Goal: Task Accomplishment & Management: Use online tool/utility

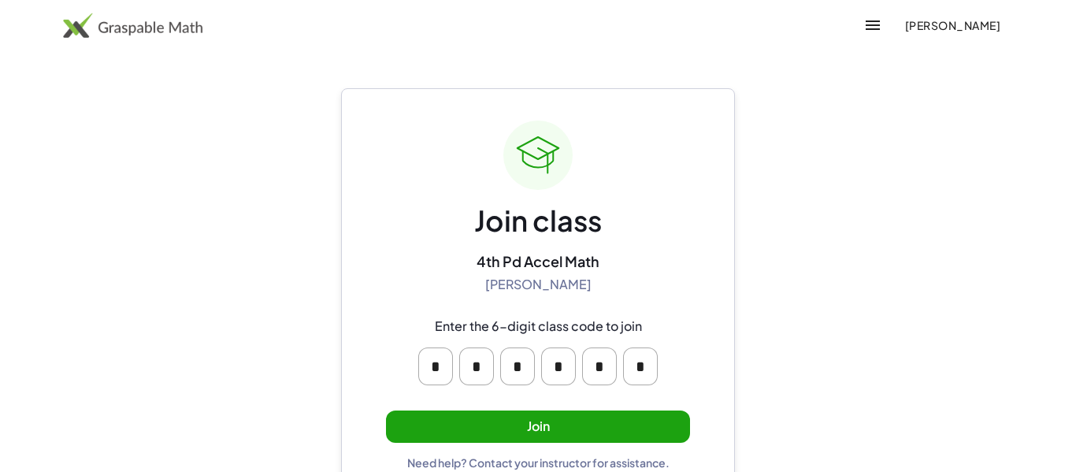
click at [532, 445] on div "Join class 4th Pd Accel Math [PERSON_NAME] Enter the 6-digit class code to join…" at bounding box center [538, 295] width 304 height 349
click at [532, 442] on div "Join class 4th Pd Accel Math [PERSON_NAME] Enter the 6-digit class code to join…" at bounding box center [538, 295] width 304 height 349
click at [528, 433] on button "Join" at bounding box center [538, 427] width 304 height 32
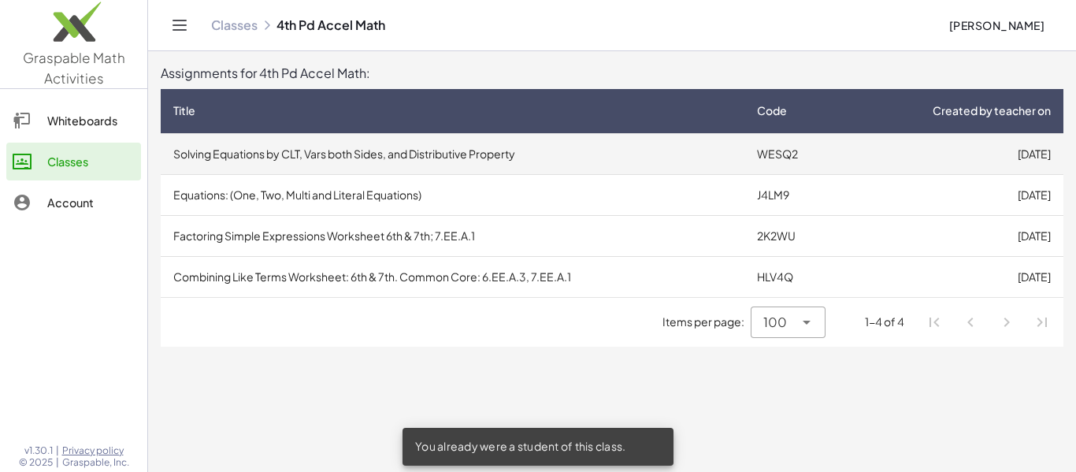
click at [726, 165] on td "Solving Equations by CLT, Vars both Sides, and Distributive Property" at bounding box center [453, 153] width 584 height 41
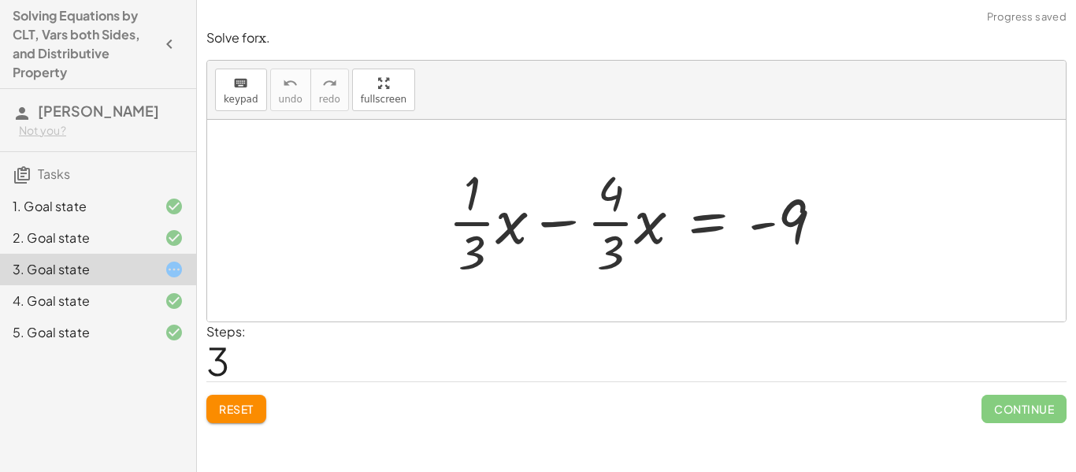
click at [549, 233] on div at bounding box center [641, 220] width 403 height 121
click at [620, 259] on div at bounding box center [641, 220] width 403 height 121
drag, startPoint x: 608, startPoint y: 203, endPoint x: 596, endPoint y: 210, distance: 13.1
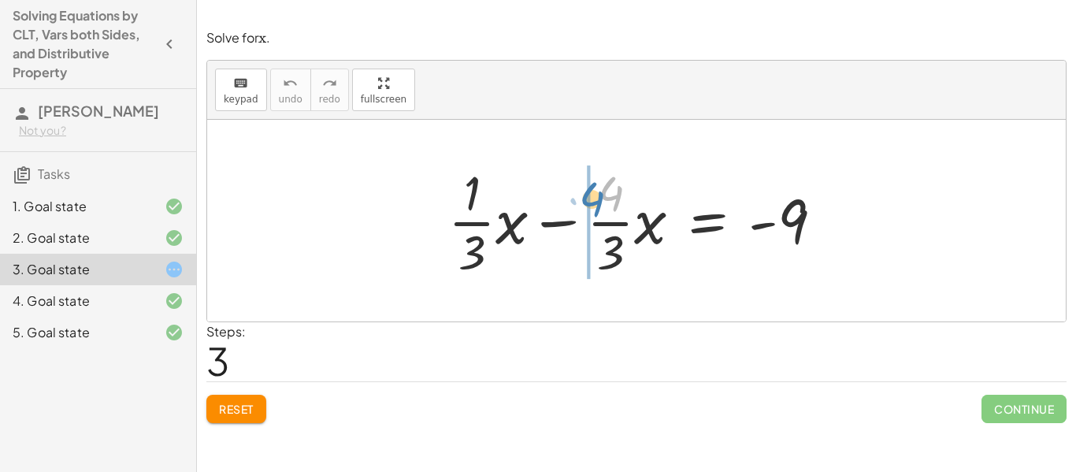
click at [596, 210] on div at bounding box center [641, 220] width 403 height 121
click at [552, 213] on div at bounding box center [641, 220] width 403 height 121
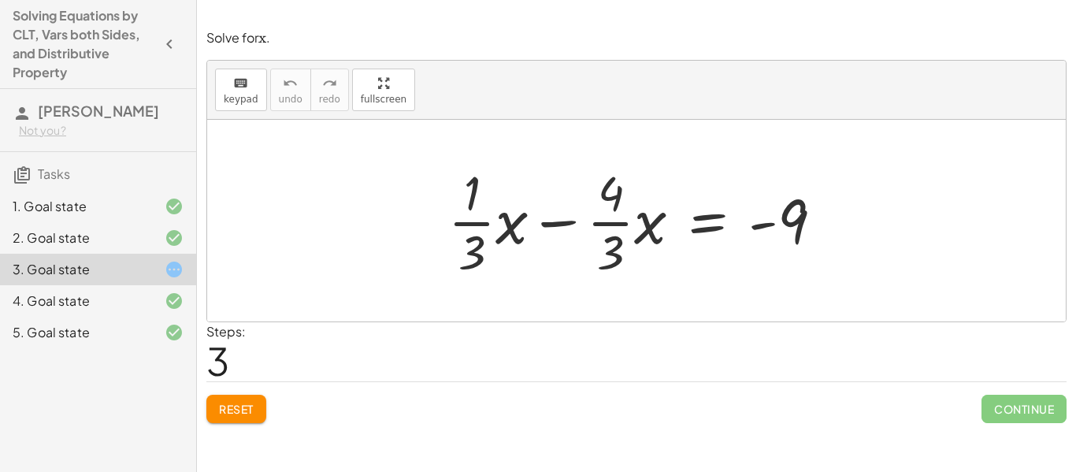
click at [552, 213] on div at bounding box center [641, 220] width 403 height 121
click at [621, 232] on div at bounding box center [641, 220] width 403 height 121
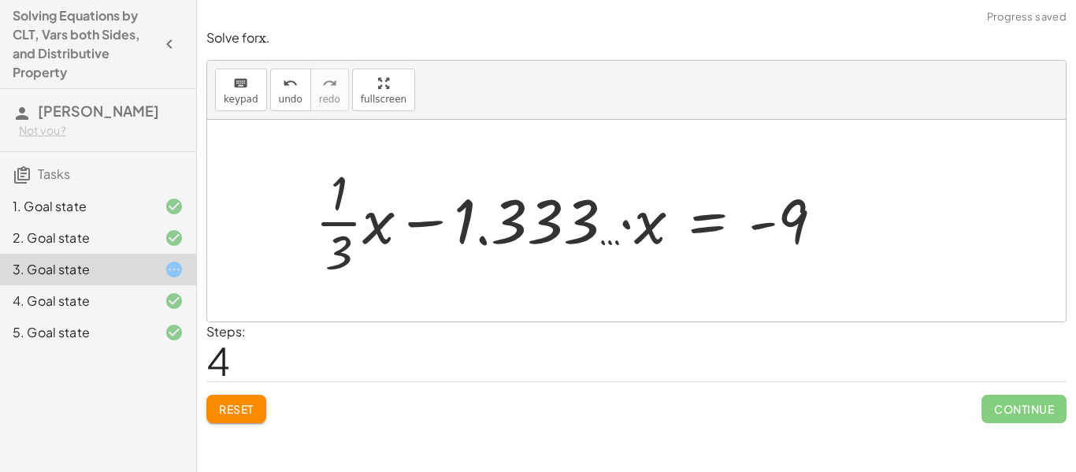
click at [621, 232] on div at bounding box center [575, 220] width 537 height 121
click at [408, 200] on div at bounding box center [575, 220] width 537 height 121
click at [418, 214] on div at bounding box center [575, 220] width 537 height 121
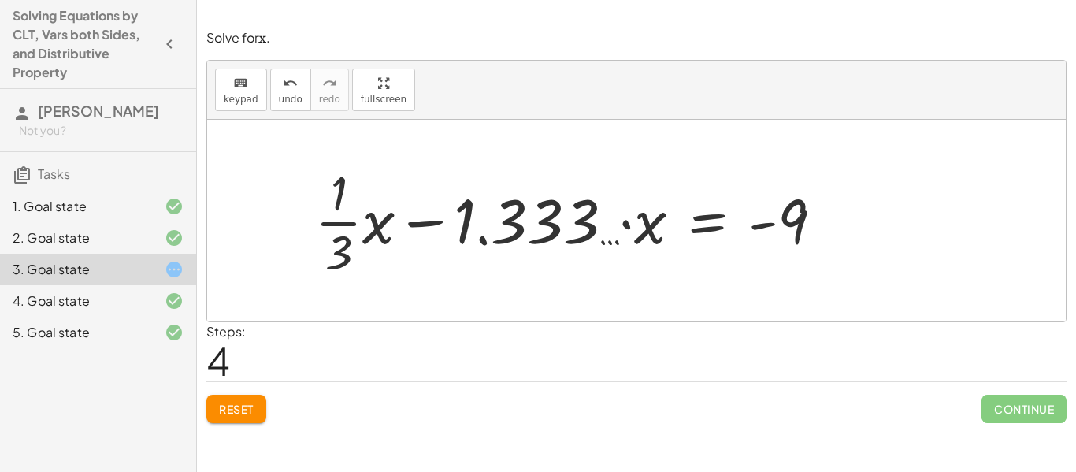
click at [418, 214] on div at bounding box center [575, 220] width 537 height 121
drag, startPoint x: 342, startPoint y: 250, endPoint x: 505, endPoint y: 247, distance: 163.1
click at [505, 247] on div at bounding box center [575, 220] width 537 height 121
click at [365, 241] on div at bounding box center [575, 220] width 537 height 121
click at [365, 241] on div at bounding box center [592, 220] width 504 height 121
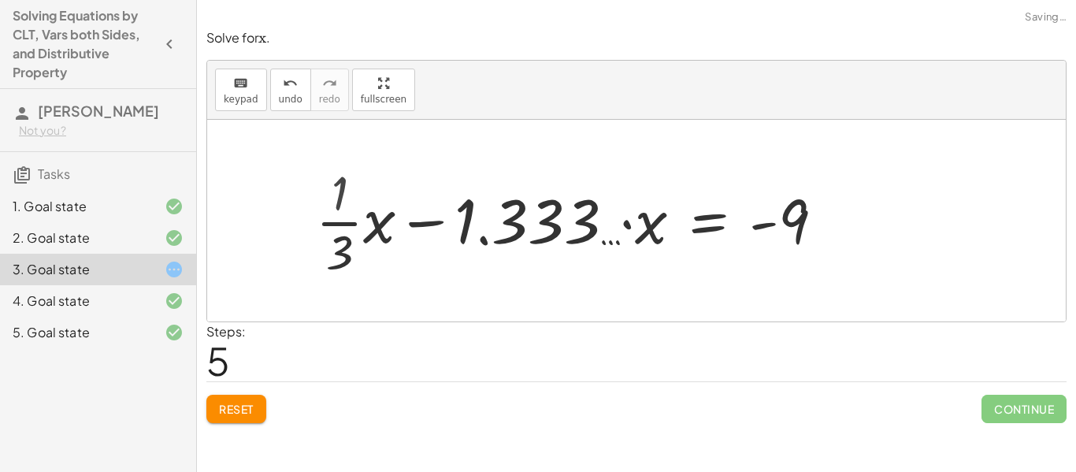
click at [365, 241] on div at bounding box center [592, 220] width 504 height 121
click at [443, 206] on div at bounding box center [592, 220] width 504 height 121
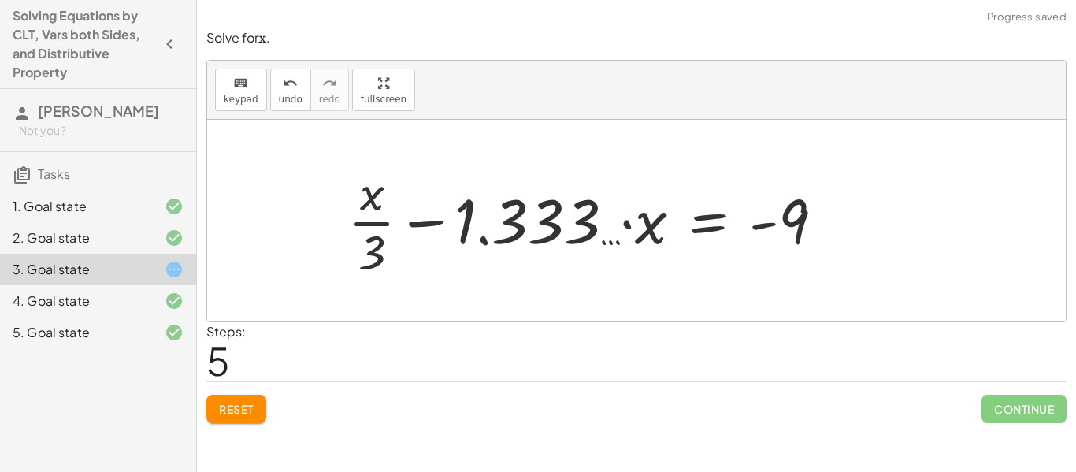
click at [443, 206] on div at bounding box center [592, 220] width 504 height 121
click at [443, 206] on div at bounding box center [609, 220] width 472 height 121
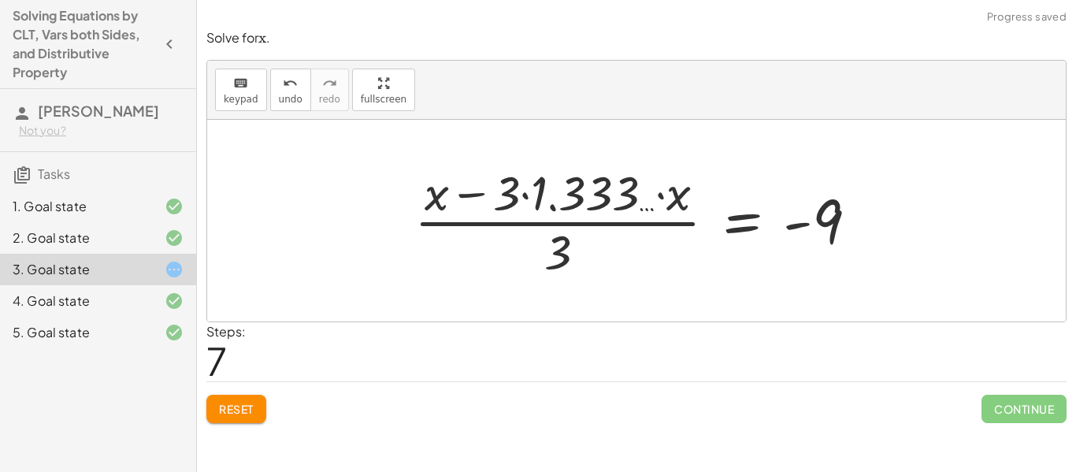
click at [546, 236] on div at bounding box center [643, 220] width 472 height 121
click at [255, 407] on button "Reset" at bounding box center [236, 409] width 60 height 28
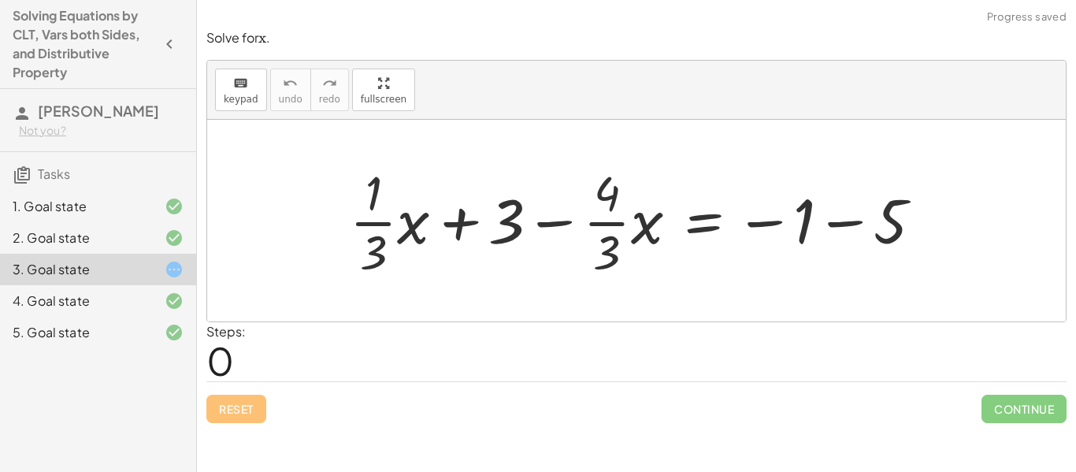
click at [793, 219] on div at bounding box center [642, 220] width 601 height 121
click at [857, 207] on div at bounding box center [642, 220] width 601 height 121
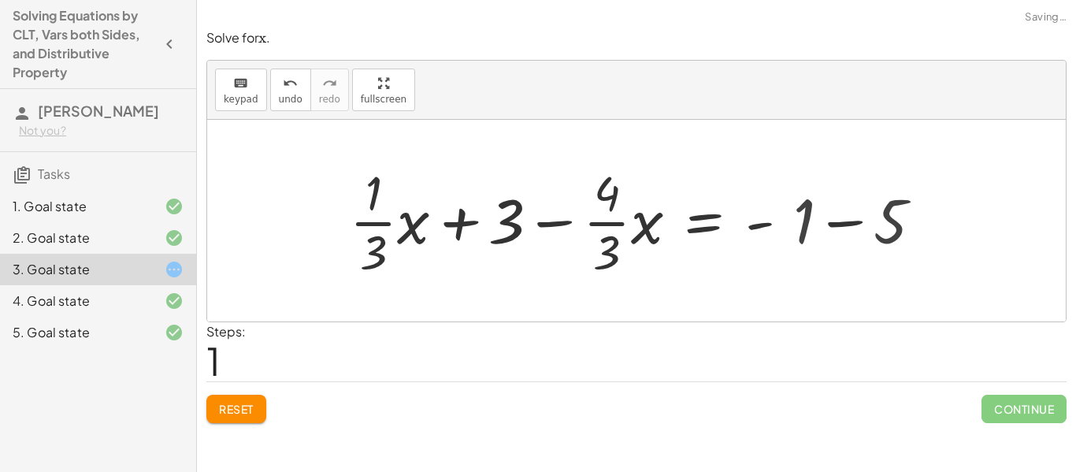
click at [857, 207] on div at bounding box center [636, 221] width 859 height 202
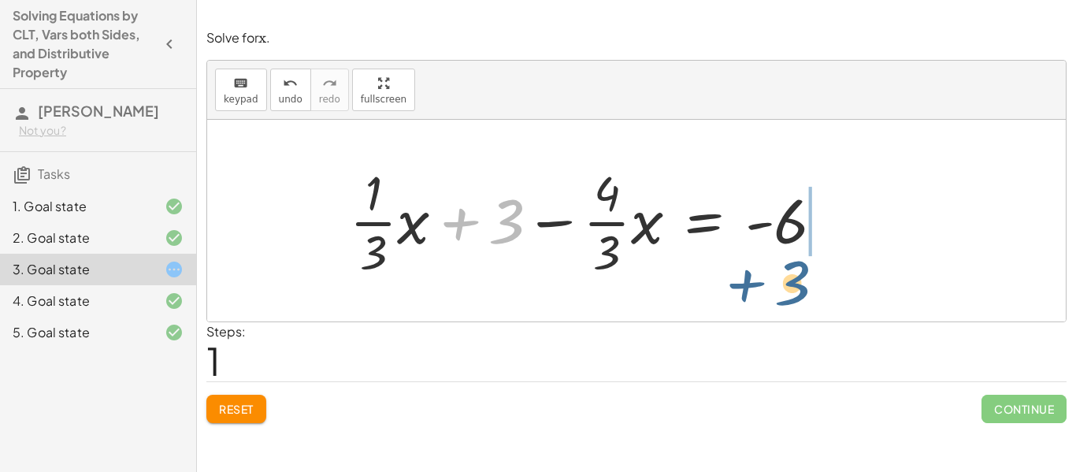
drag, startPoint x: 501, startPoint y: 223, endPoint x: 788, endPoint y: 284, distance: 293.2
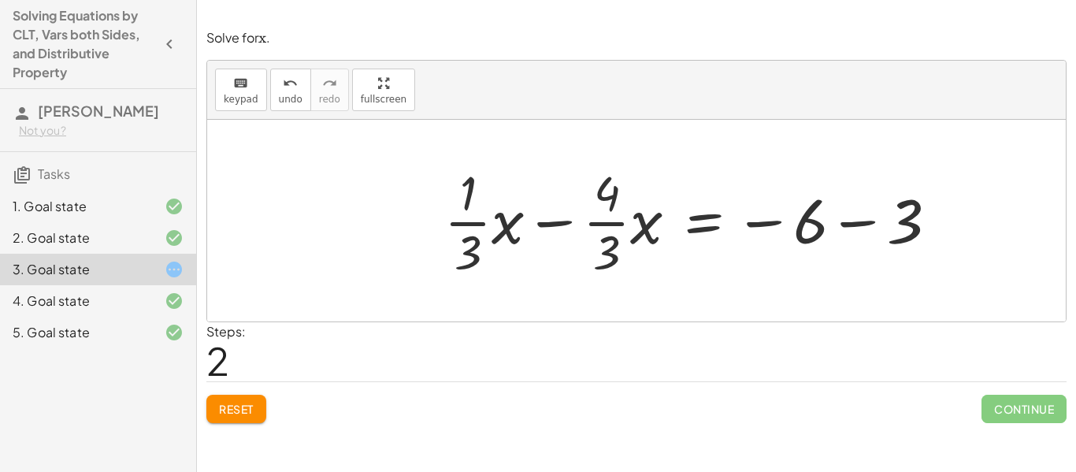
click at [863, 236] on div at bounding box center [698, 220] width 522 height 121
click at [863, 236] on div at bounding box center [636, 221] width 859 height 202
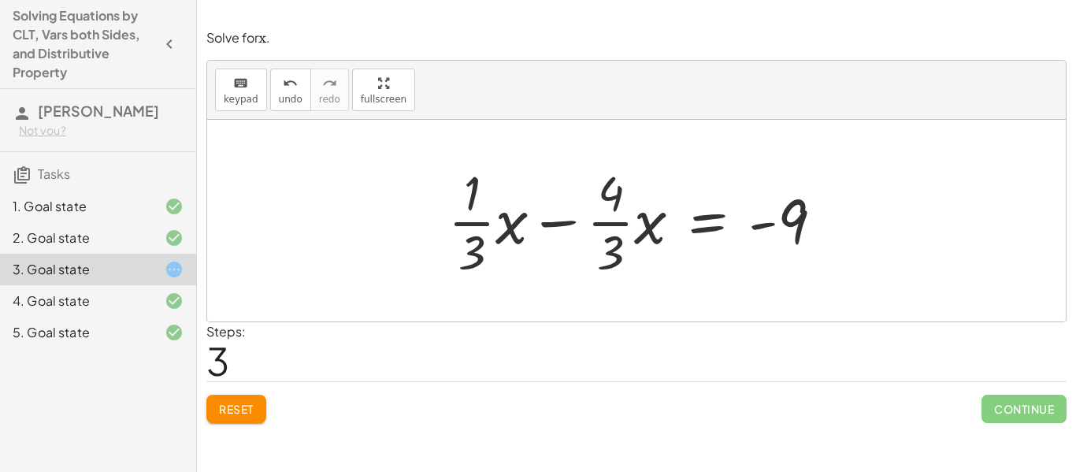
click at [485, 240] on div at bounding box center [641, 220] width 403 height 121
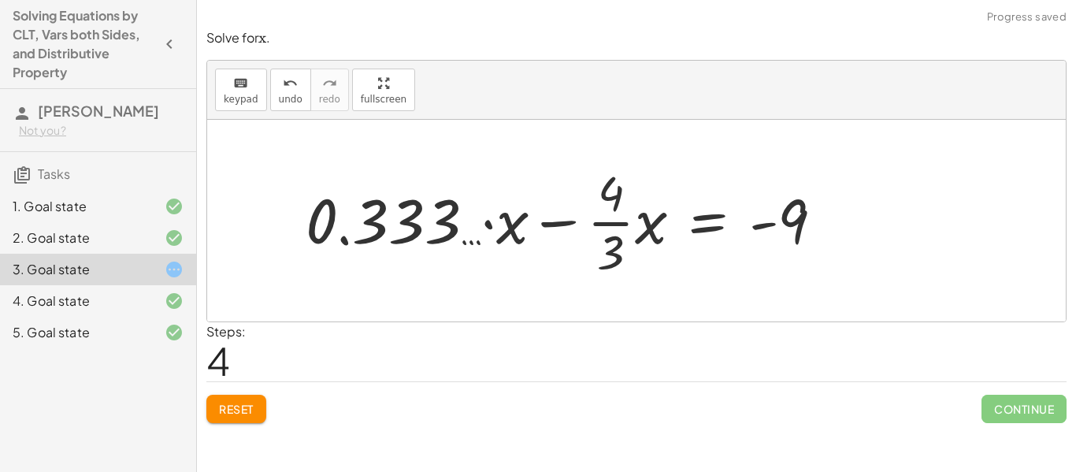
click at [460, 230] on div at bounding box center [571, 220] width 546 height 121
click at [299, 100] on button "undo undo" at bounding box center [290, 90] width 41 height 43
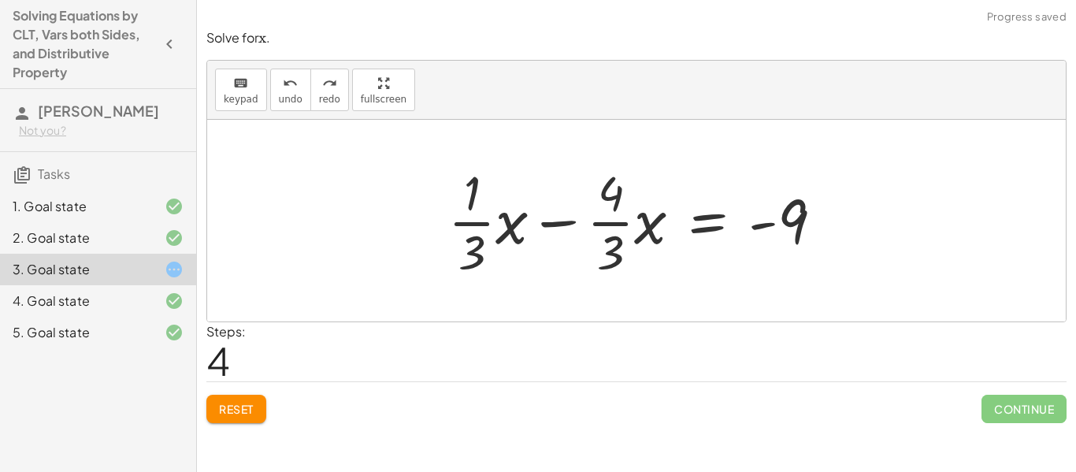
click at [603, 226] on div at bounding box center [641, 220] width 403 height 121
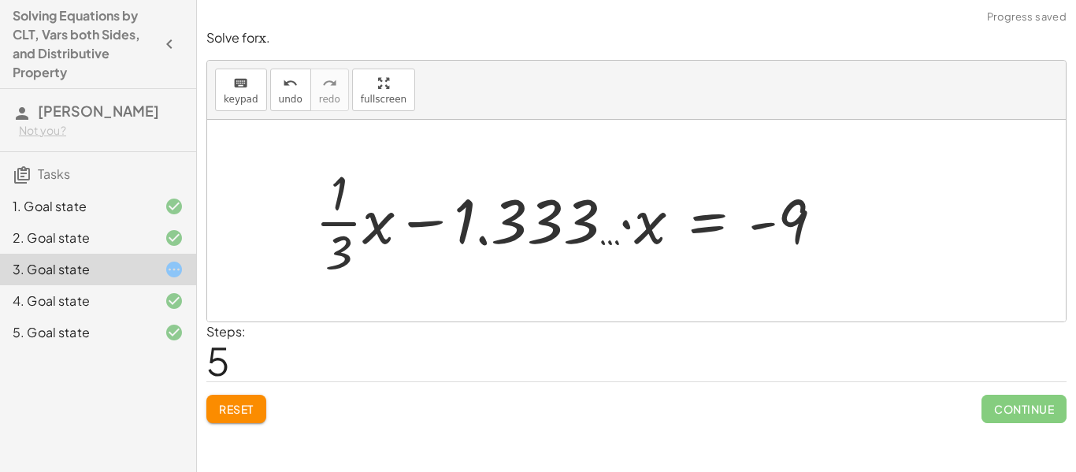
click at [359, 226] on div at bounding box center [575, 220] width 537 height 121
click at [359, 226] on div at bounding box center [504, 220] width 679 height 81
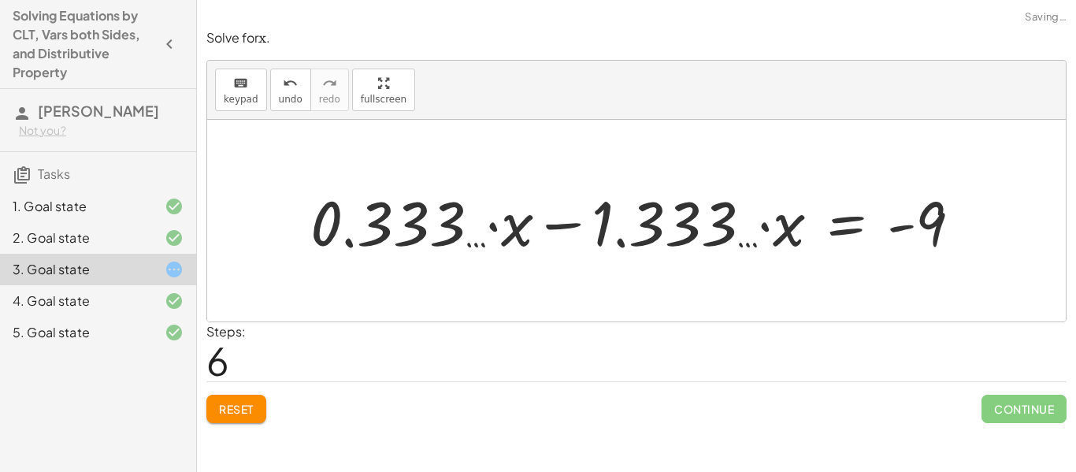
click at [565, 226] on div at bounding box center [642, 220] width 679 height 81
click at [565, 226] on div at bounding box center [636, 221] width 859 height 202
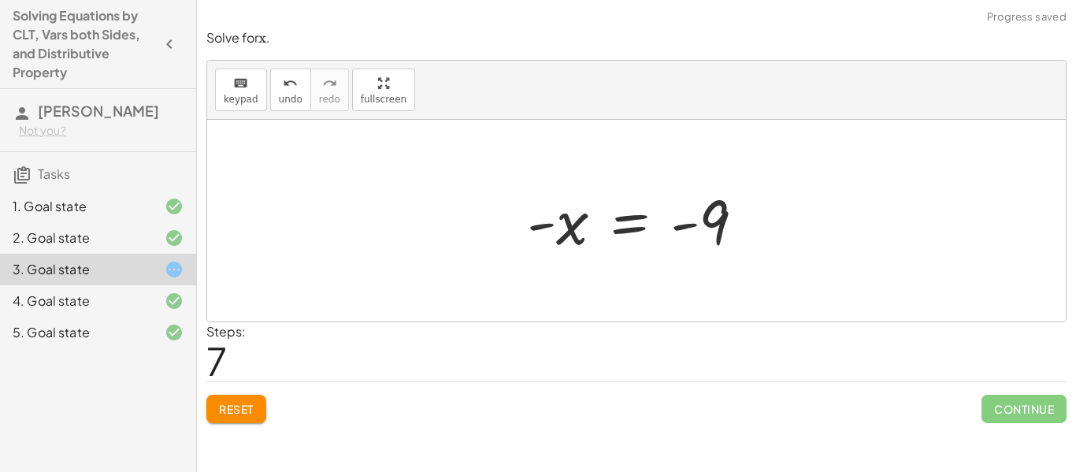
click at [548, 225] on div at bounding box center [642, 221] width 246 height 78
drag, startPoint x: 548, startPoint y: 225, endPoint x: 689, endPoint y: 266, distance: 147.1
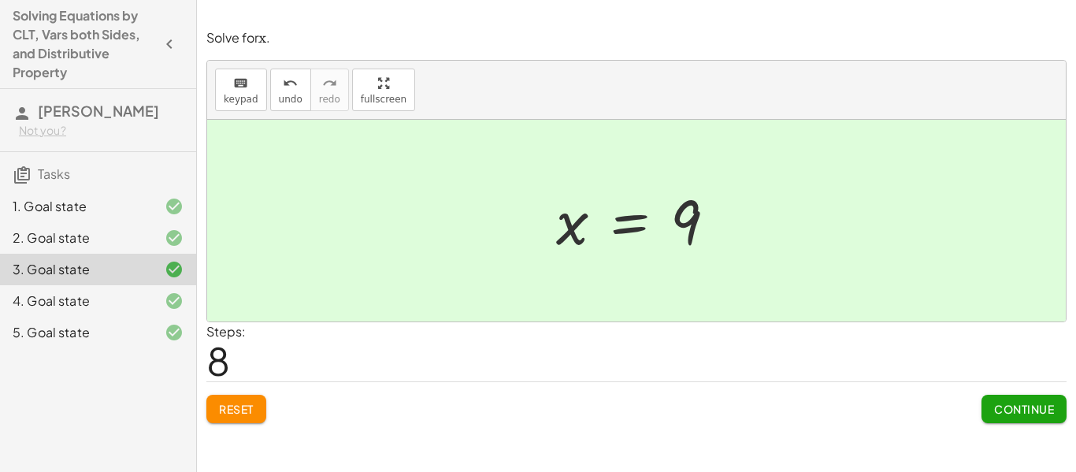
click at [1005, 408] on span "Continue" at bounding box center [1024, 409] width 60 height 14
